Goal: Task Accomplishment & Management: Manage account settings

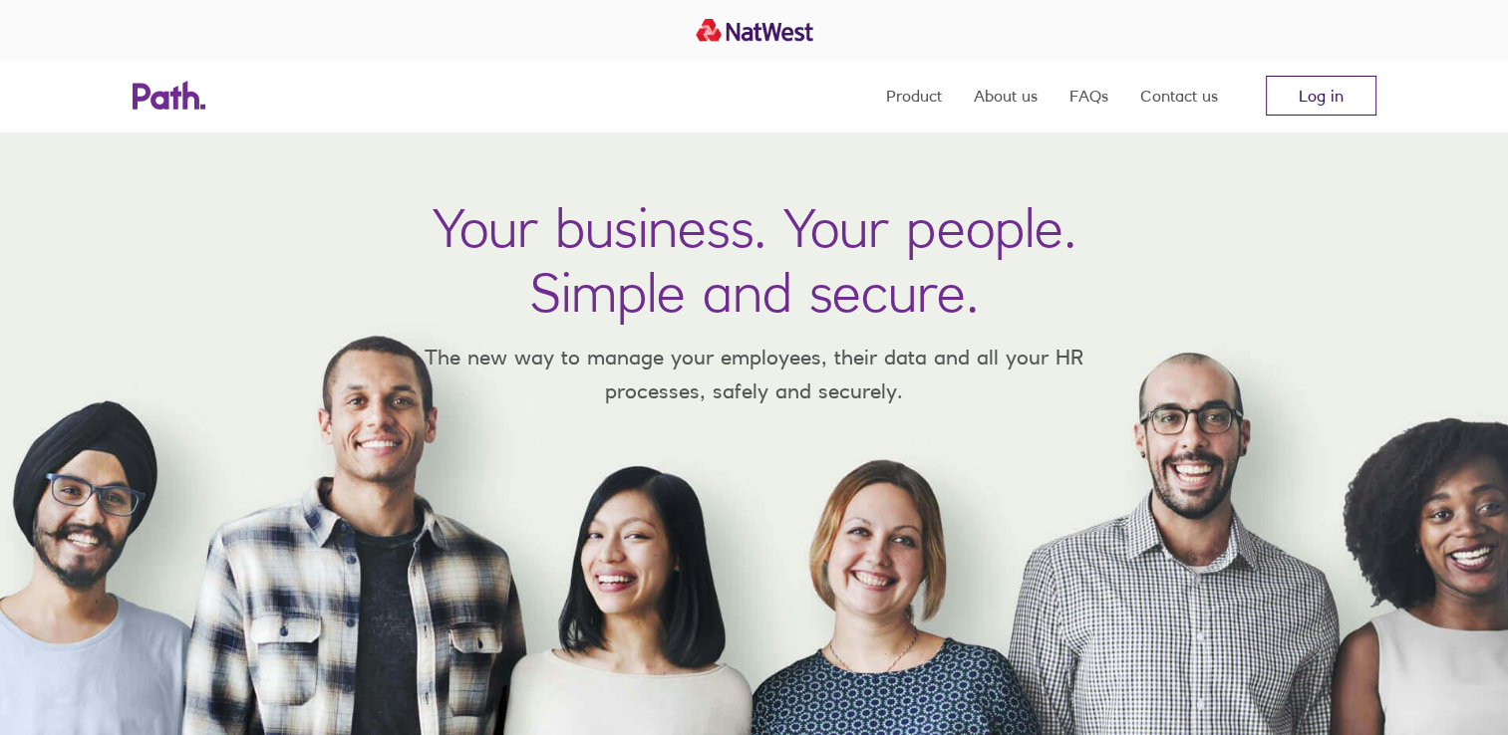
click at [1288, 110] on link "Log in" at bounding box center [1321, 96] width 111 height 40
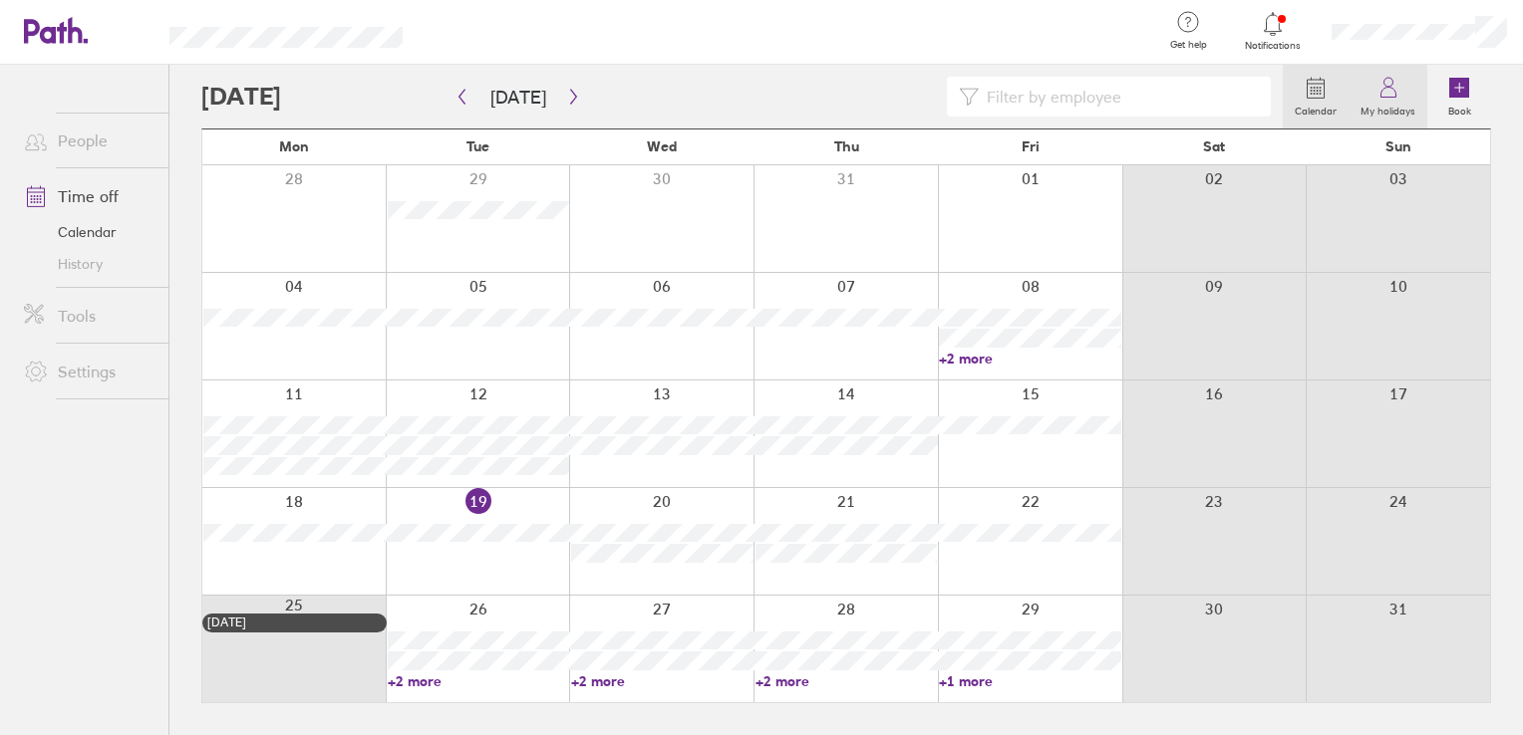
click at [1383, 105] on label "My holidays" at bounding box center [1387, 109] width 79 height 18
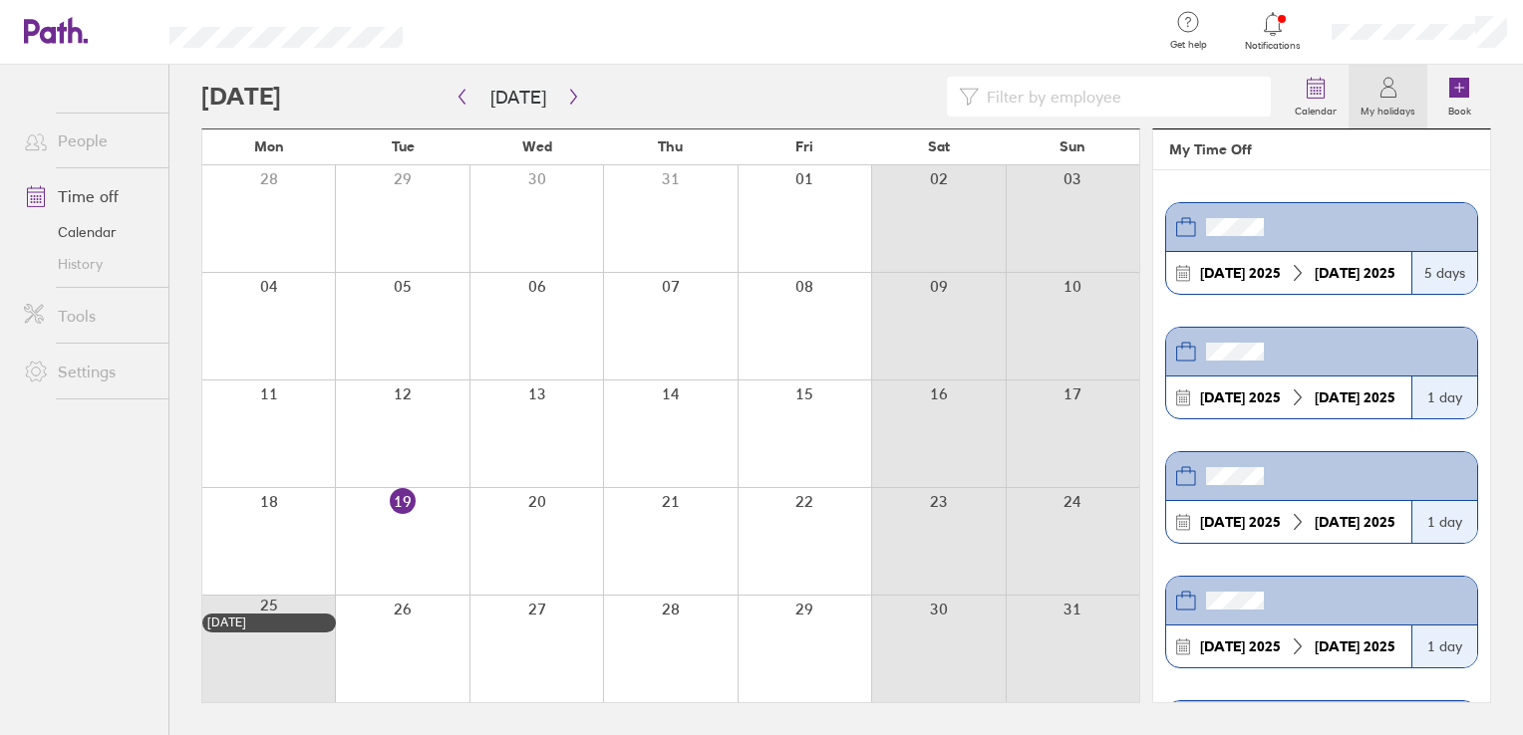
click at [1284, 265] on div "15 Sep 2025" at bounding box center [1240, 273] width 97 height 16
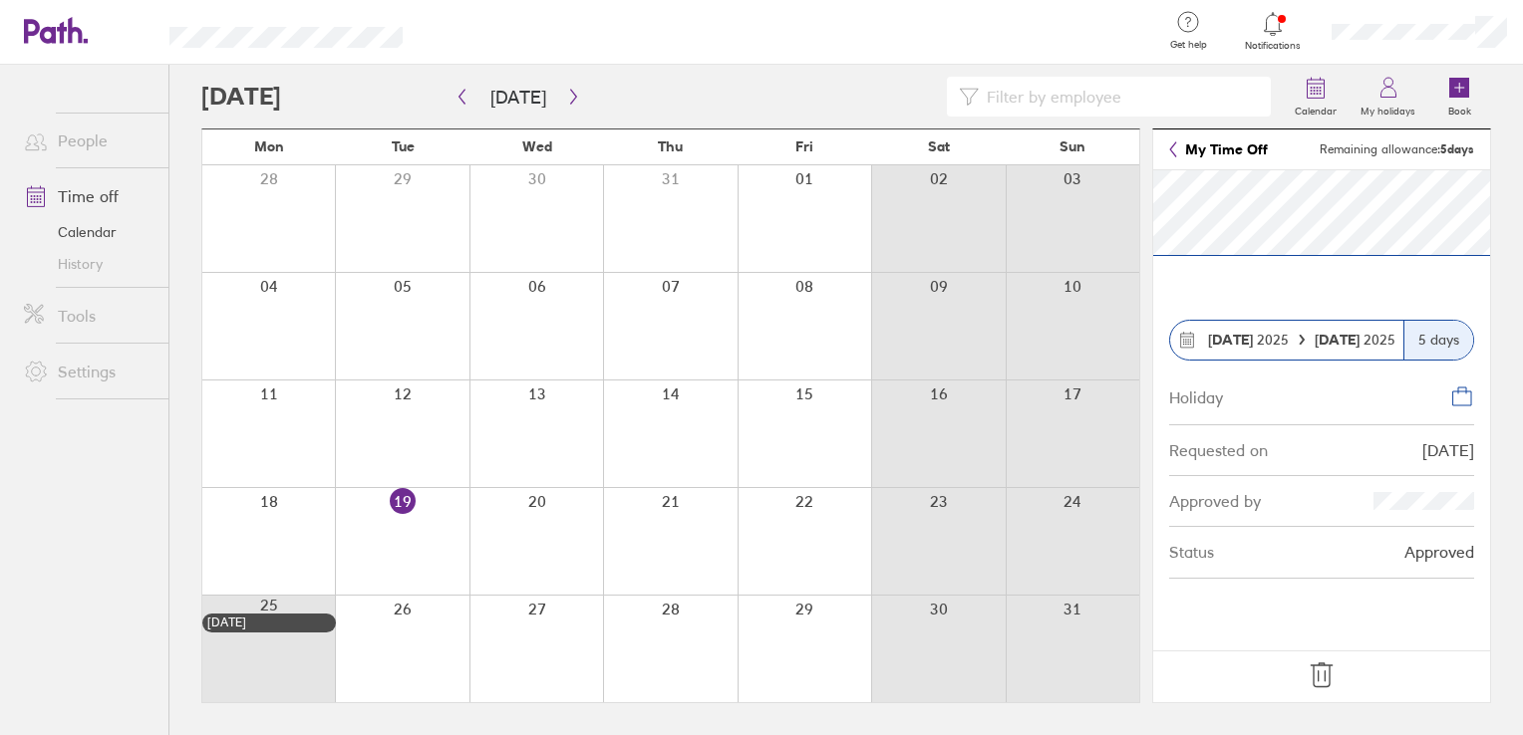
click at [1323, 676] on icon at bounding box center [1320, 676] width 21 height 24
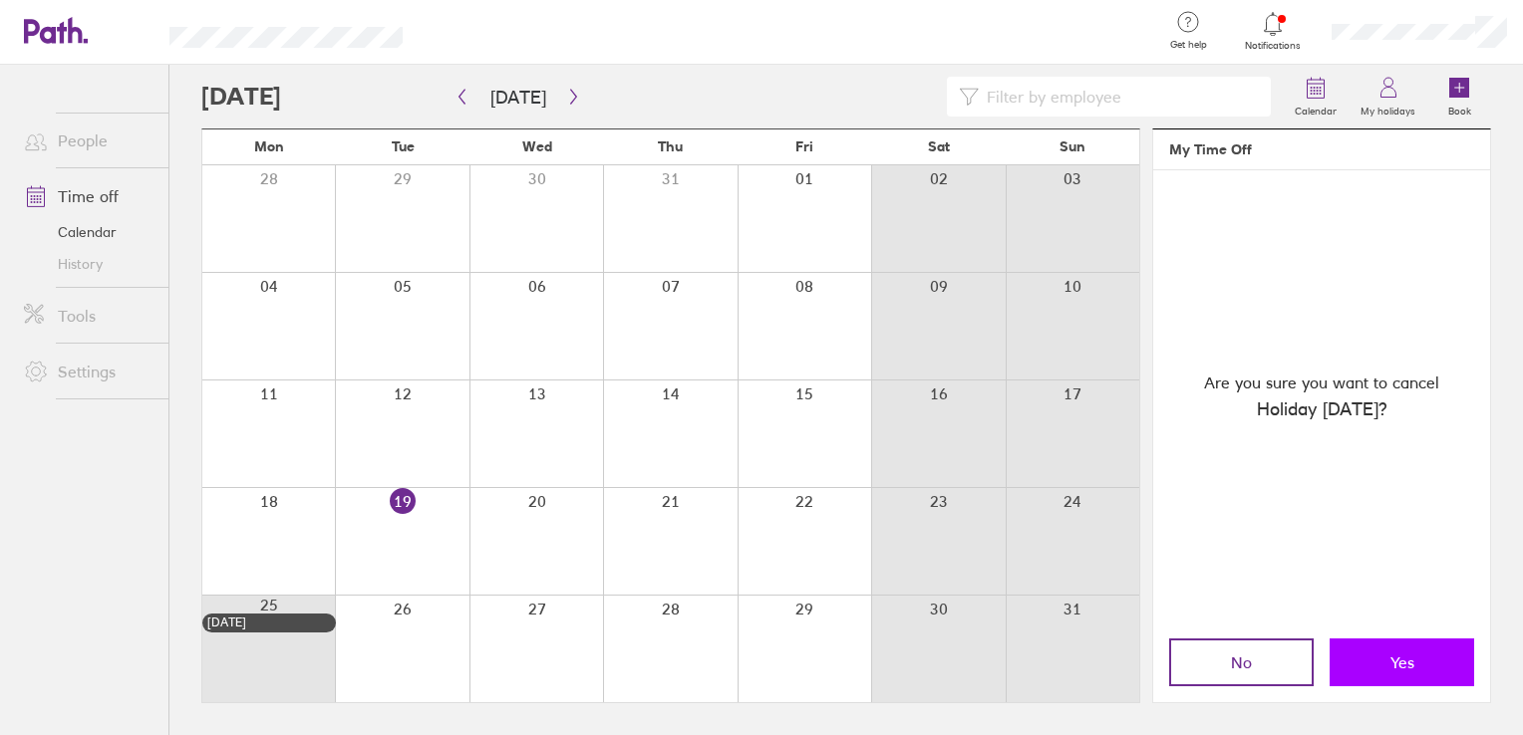
click at [1391, 675] on button "Yes" at bounding box center [1401, 663] width 145 height 48
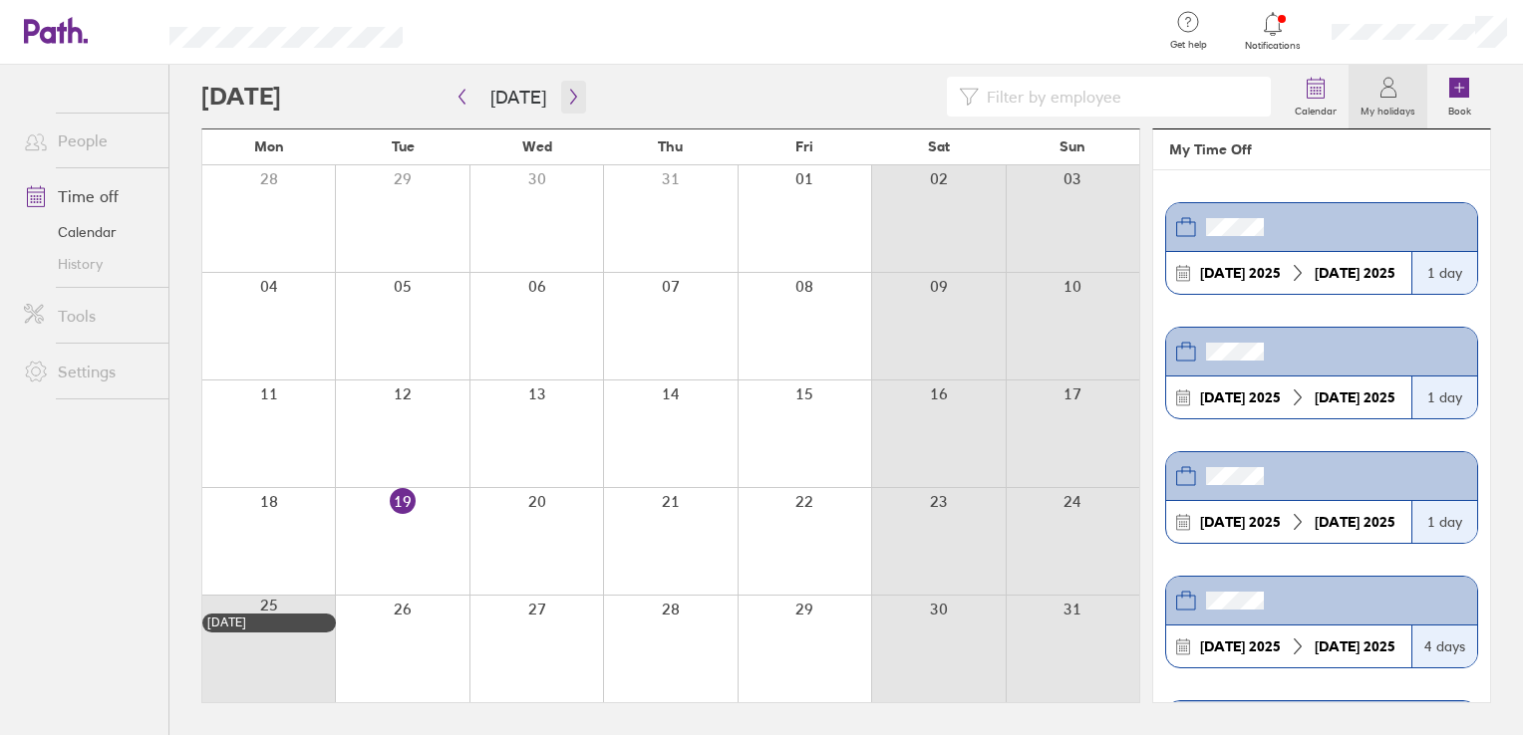
click at [566, 98] on icon "button" at bounding box center [573, 97] width 15 height 16
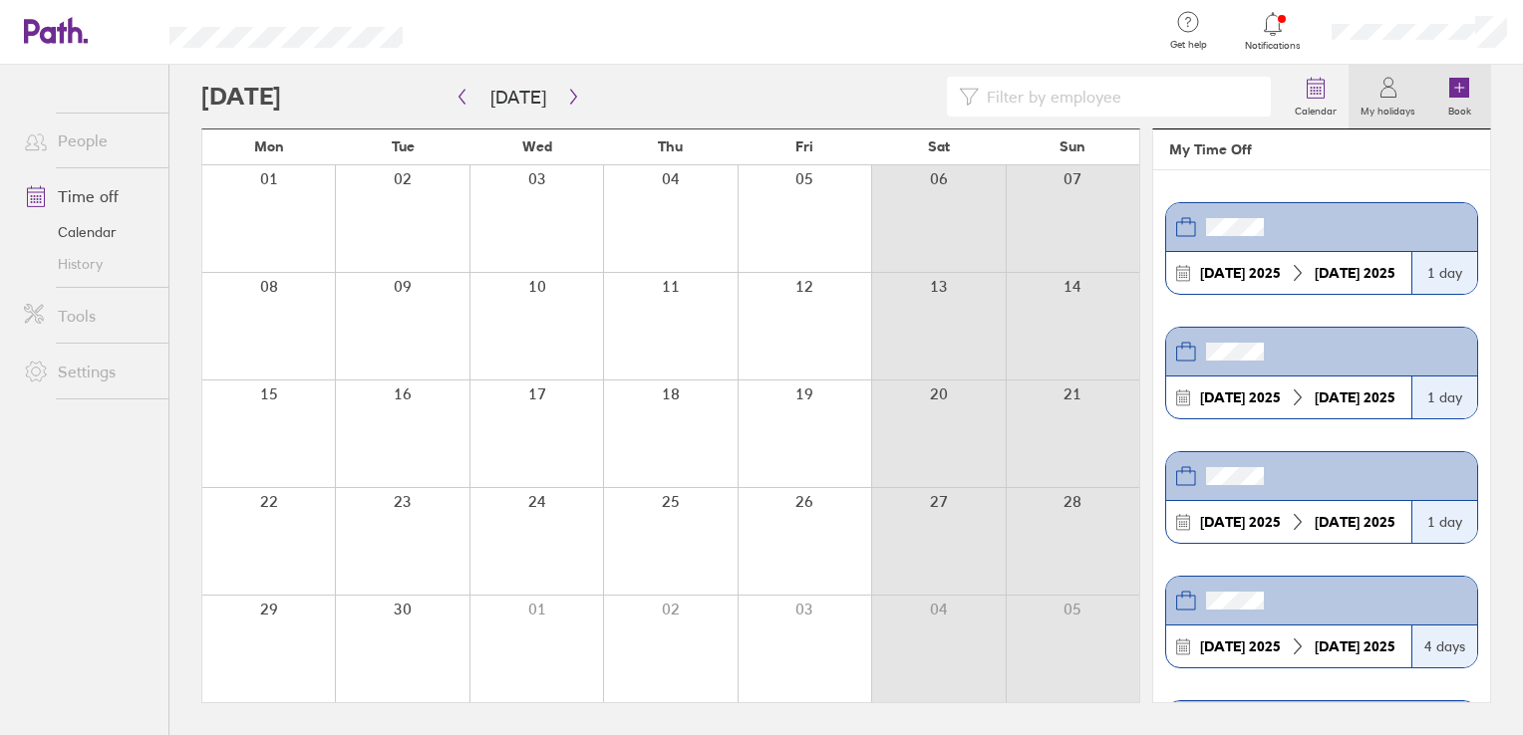
click at [1461, 112] on label "Book" at bounding box center [1459, 109] width 47 height 18
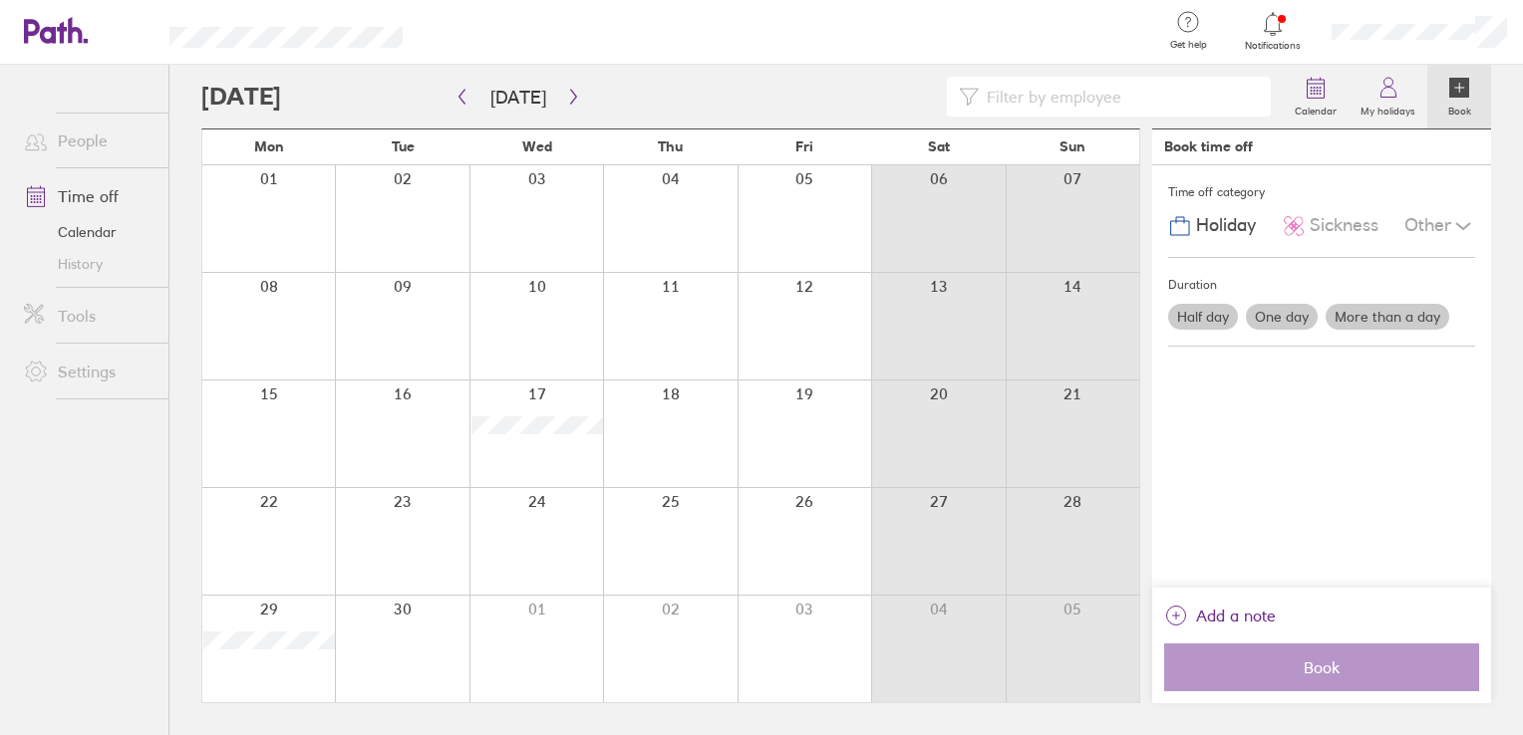
click at [419, 429] on div at bounding box center [402, 434] width 134 height 107
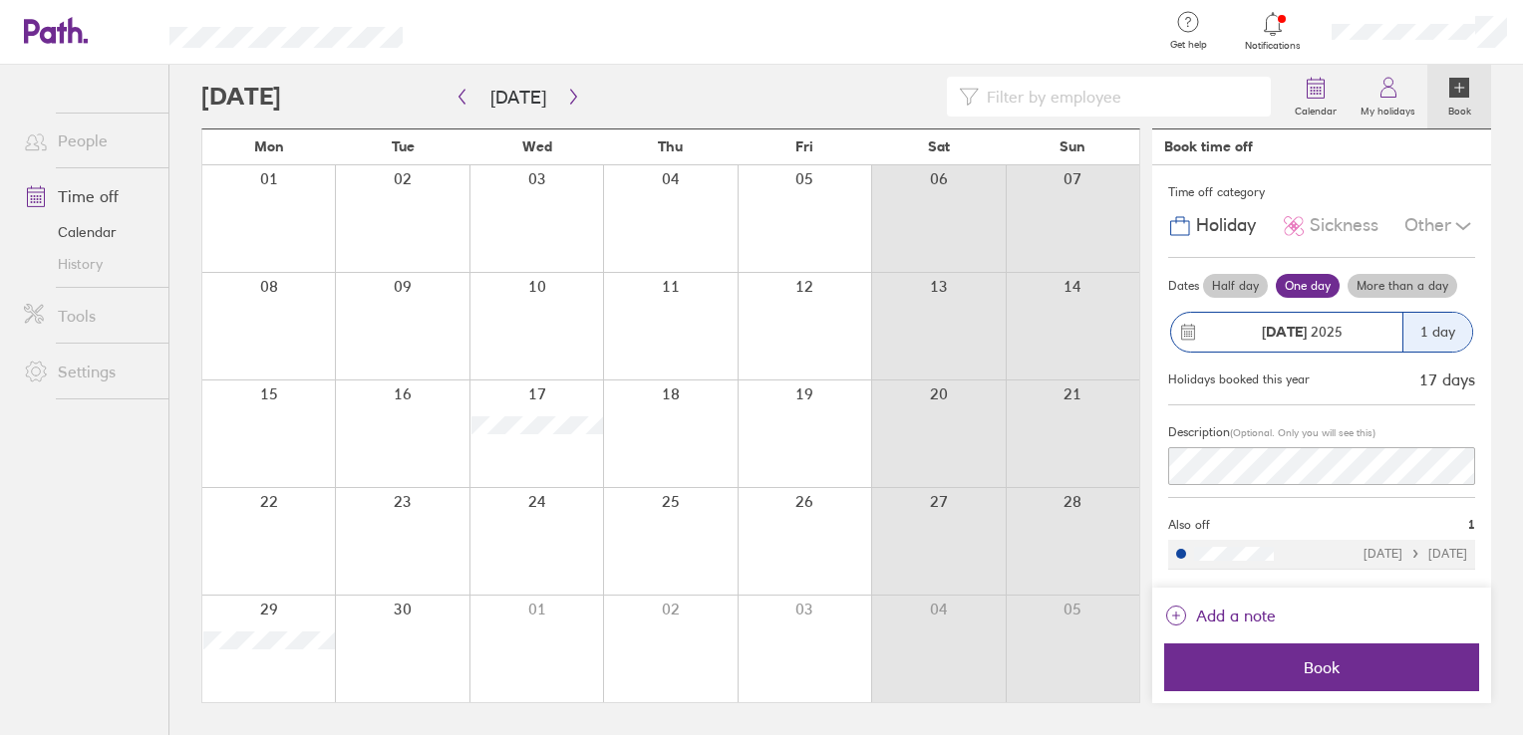
click at [1398, 287] on label "More than a day" at bounding box center [1402, 286] width 110 height 24
click at [0, 0] on input "More than a day" at bounding box center [0, 0] width 0 height 0
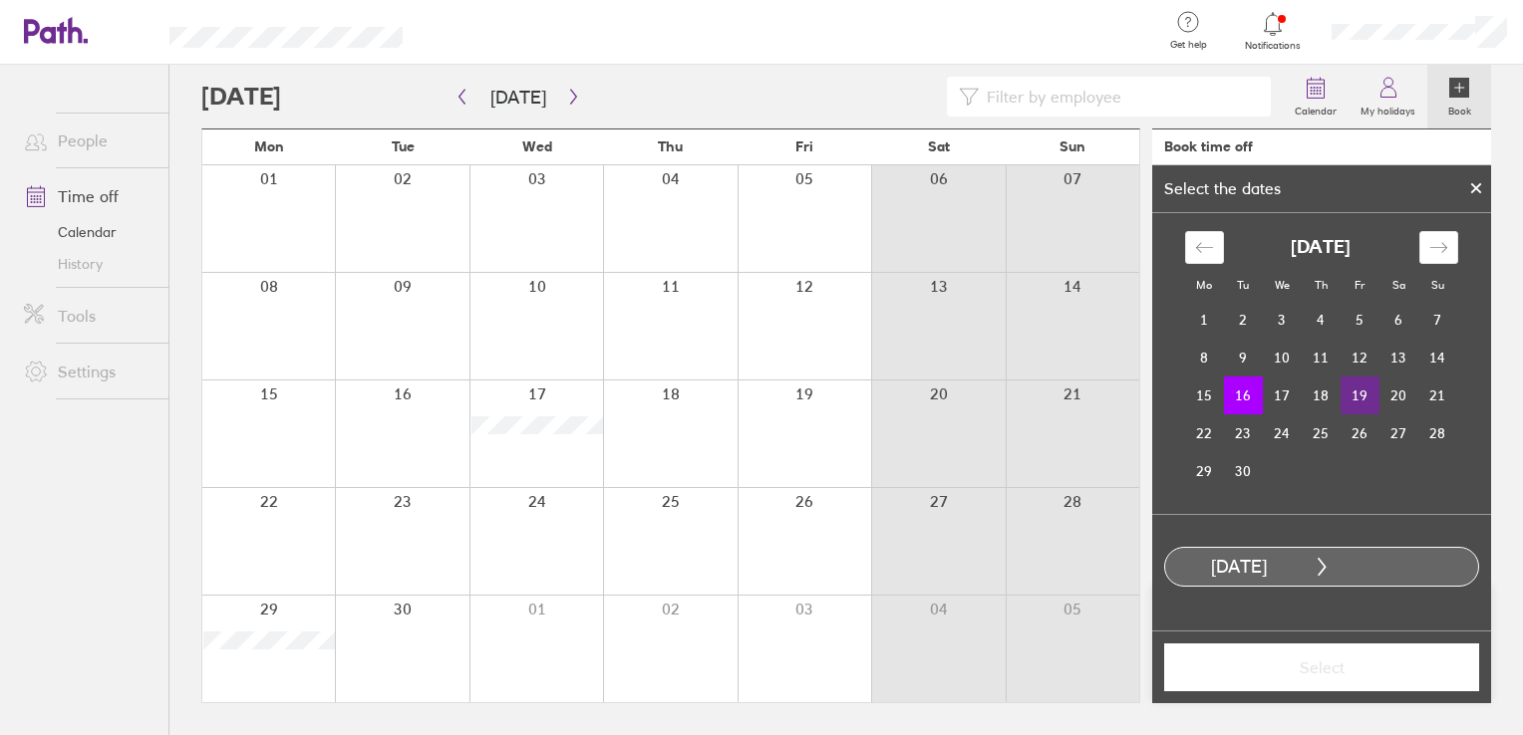
click at [1355, 396] on td "19" at bounding box center [1359, 396] width 39 height 38
click at [1358, 672] on span "Select" at bounding box center [1321, 668] width 287 height 18
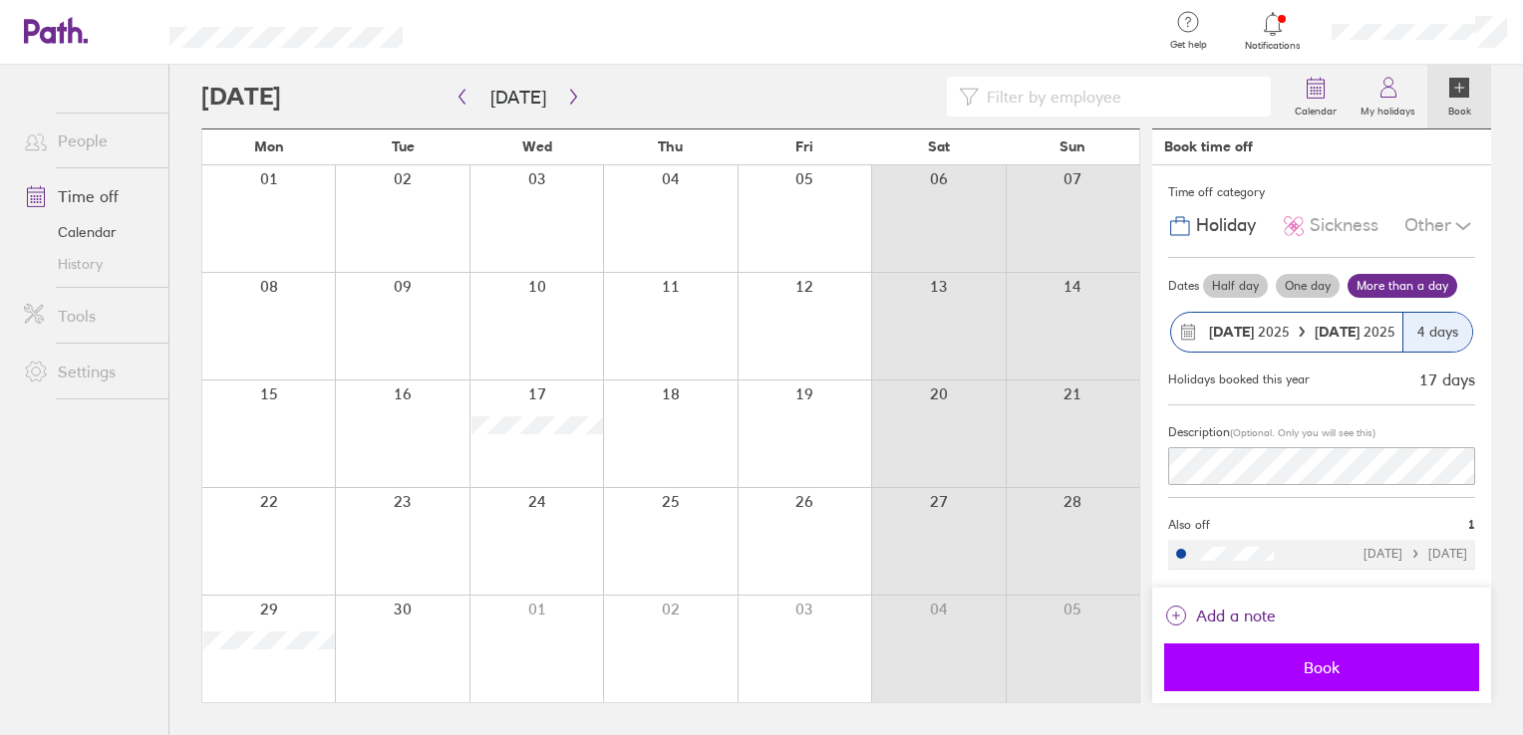
click at [1315, 668] on span "Book" at bounding box center [1321, 668] width 287 height 18
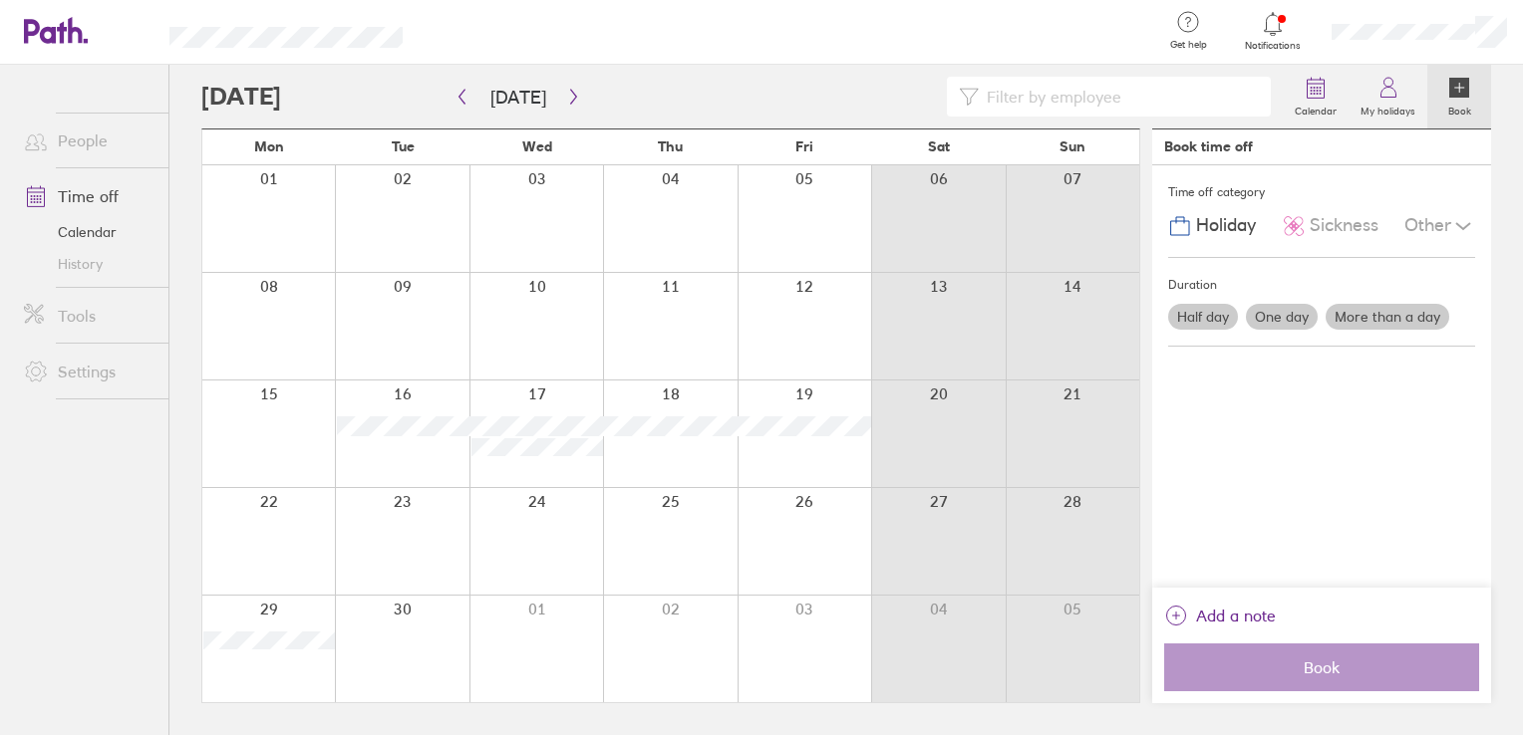
click at [1369, 313] on label "More than a day" at bounding box center [1387, 317] width 124 height 26
click at [0, 0] on input "More than a day" at bounding box center [0, 0] width 0 height 0
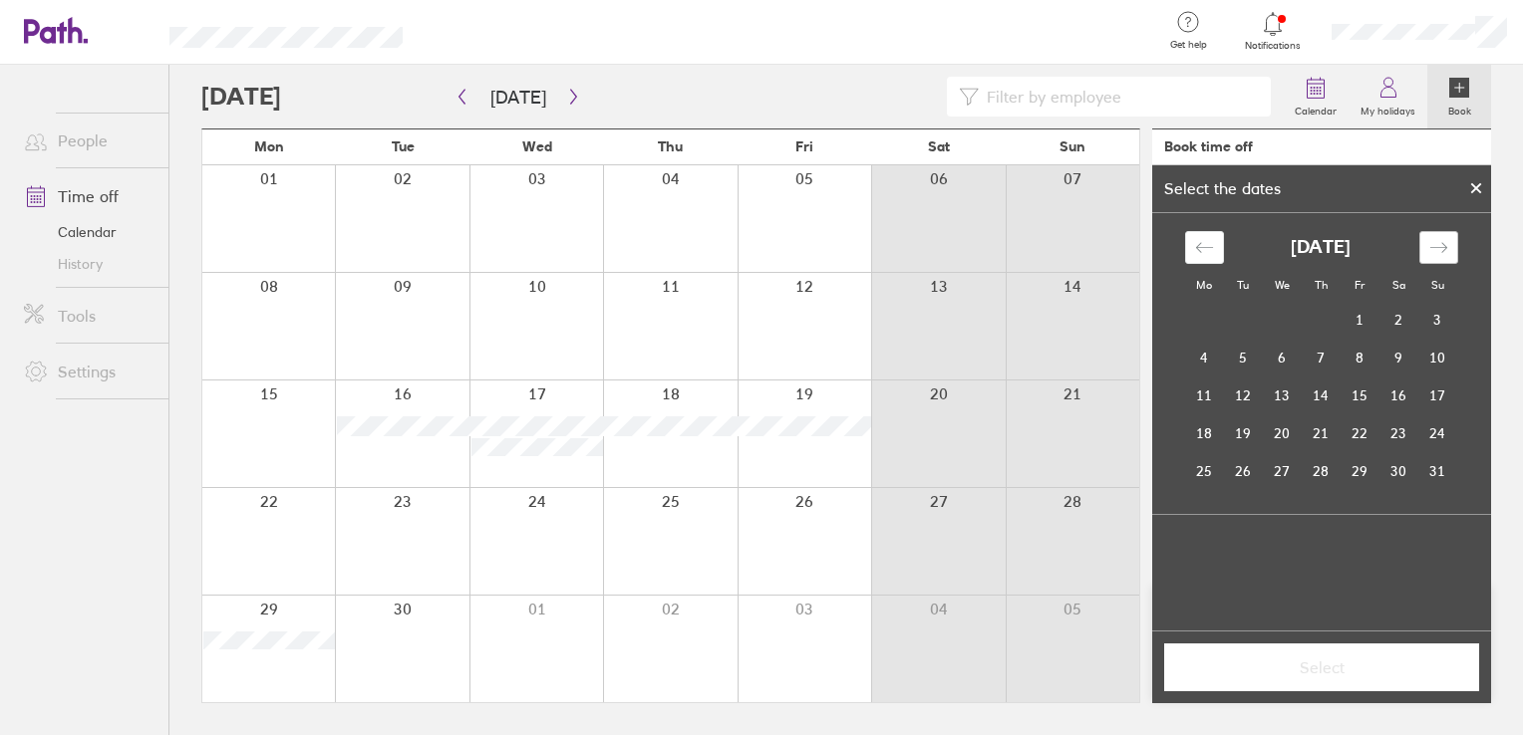
click at [1432, 247] on icon "Move forward to switch to the next month." at bounding box center [1437, 247] width 17 height 10
click at [1205, 422] on td "22" at bounding box center [1204, 434] width 39 height 38
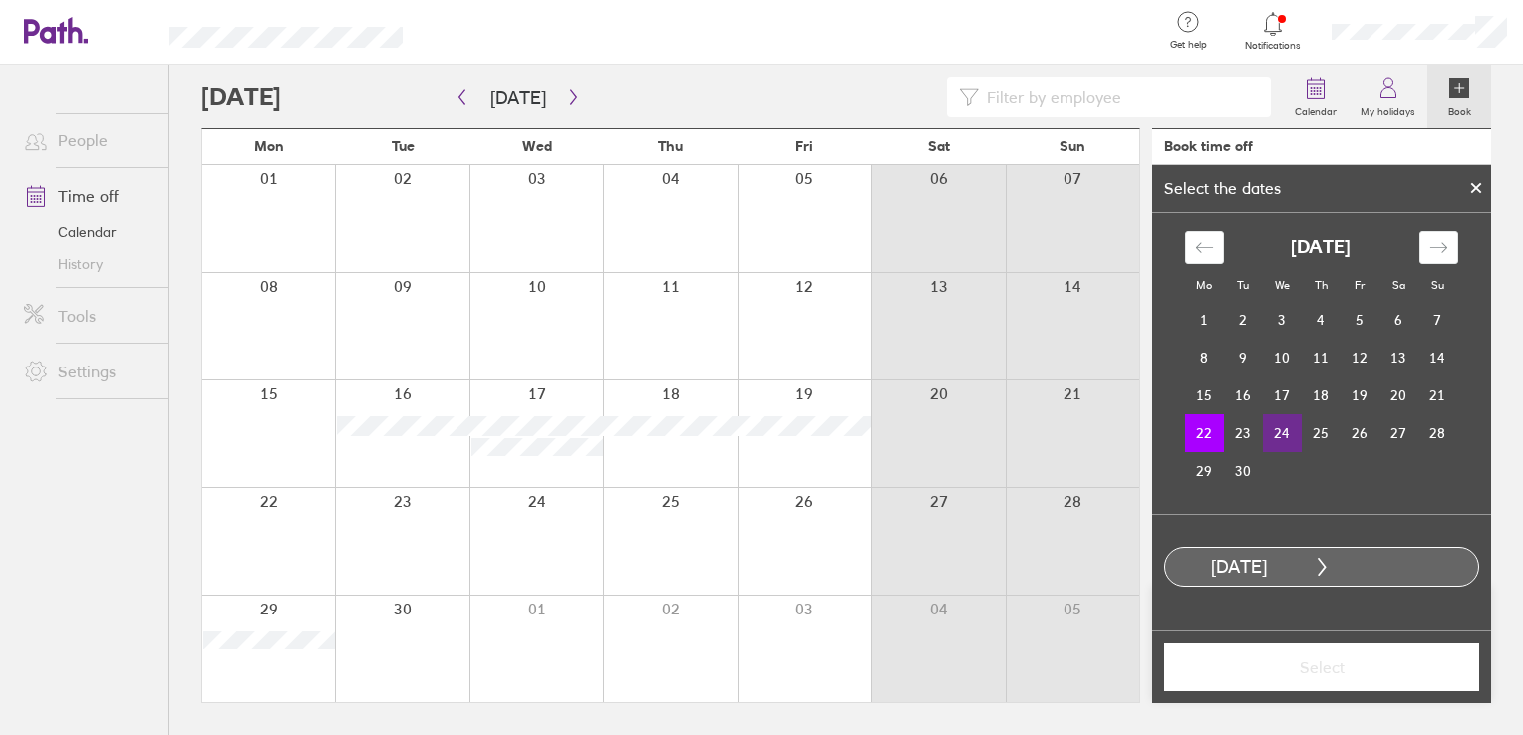
click at [1284, 429] on td "24" at bounding box center [1282, 434] width 39 height 38
click at [1317, 674] on span "Select" at bounding box center [1321, 668] width 287 height 18
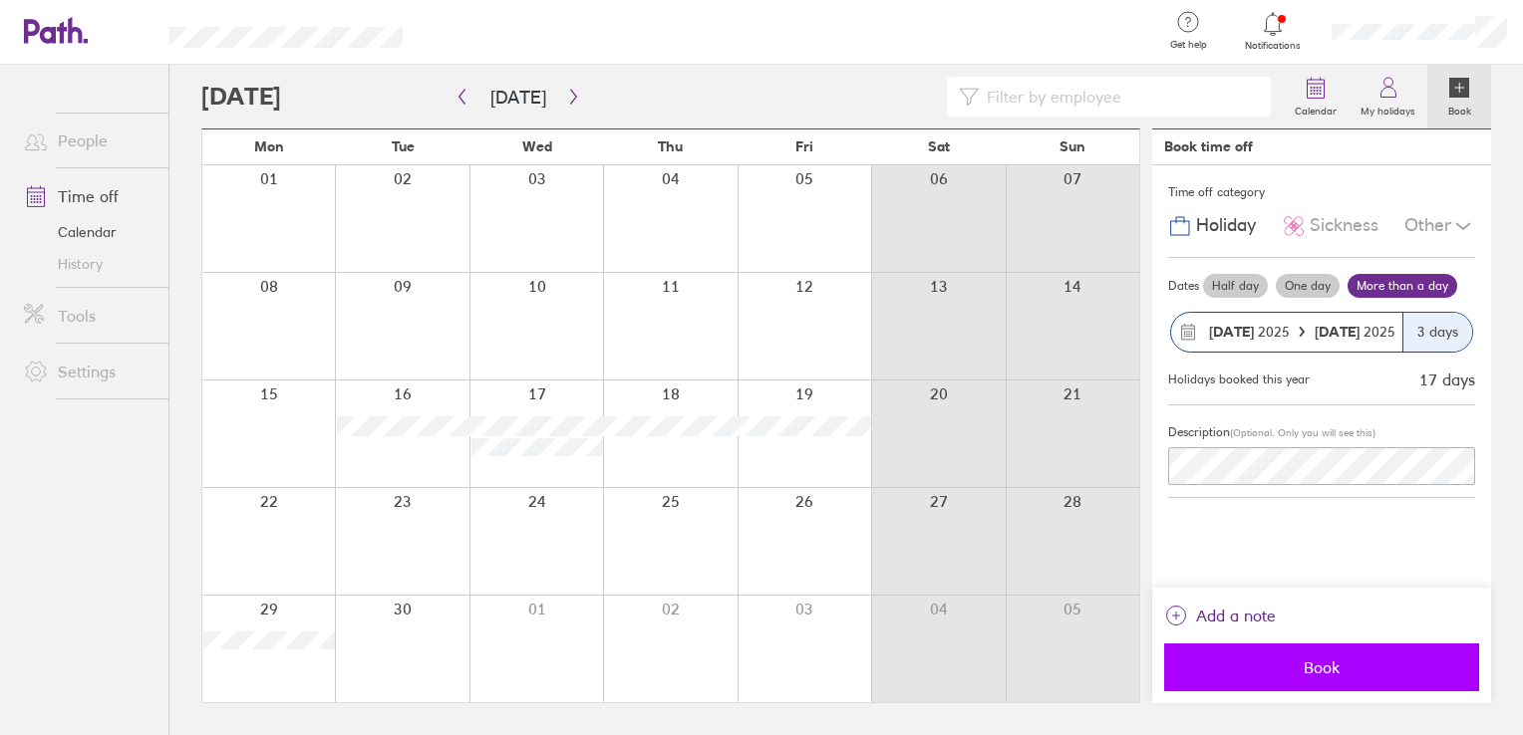
click at [1359, 656] on button "Book" at bounding box center [1321, 668] width 315 height 48
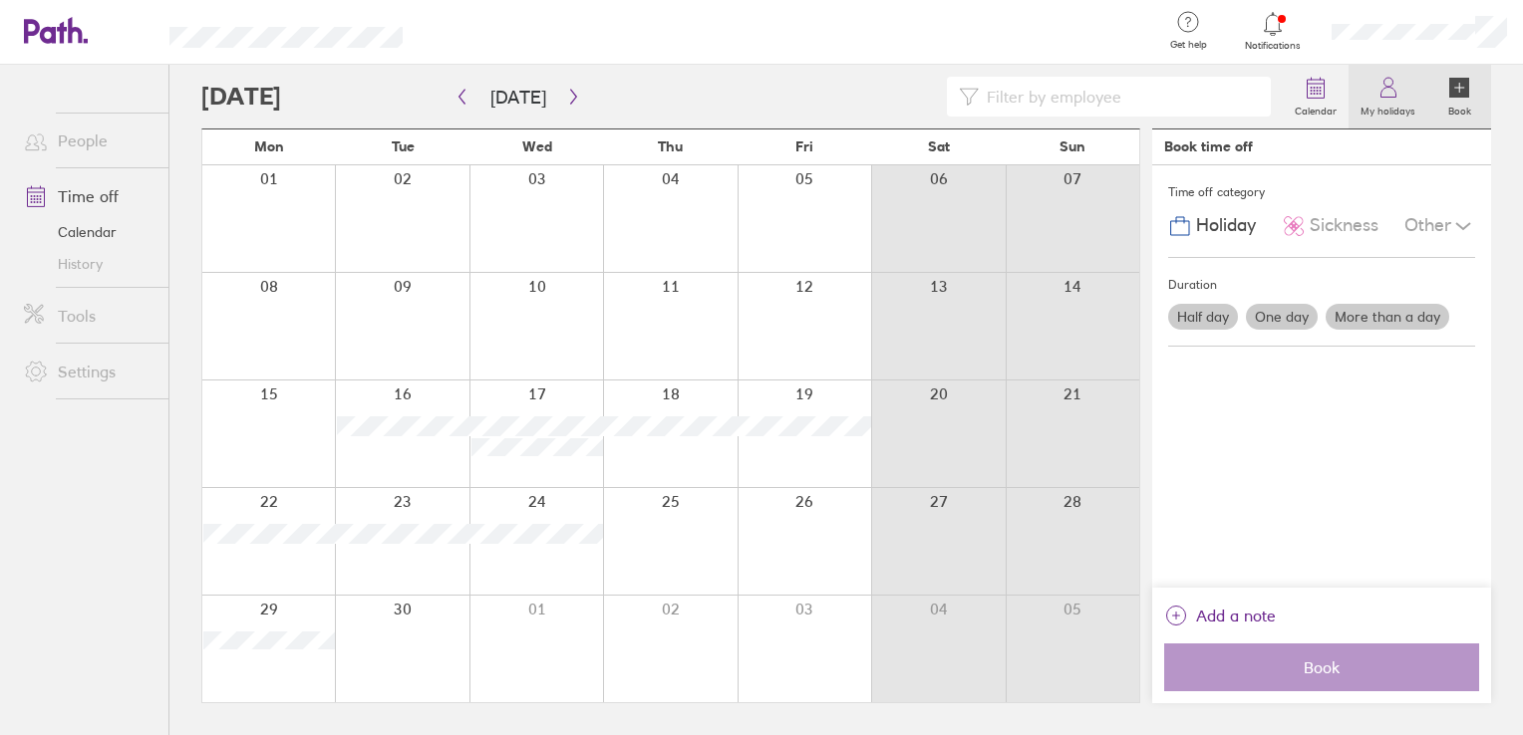
click at [1407, 115] on label "My holidays" at bounding box center [1387, 109] width 79 height 18
